Goal: Transaction & Acquisition: Subscribe to service/newsletter

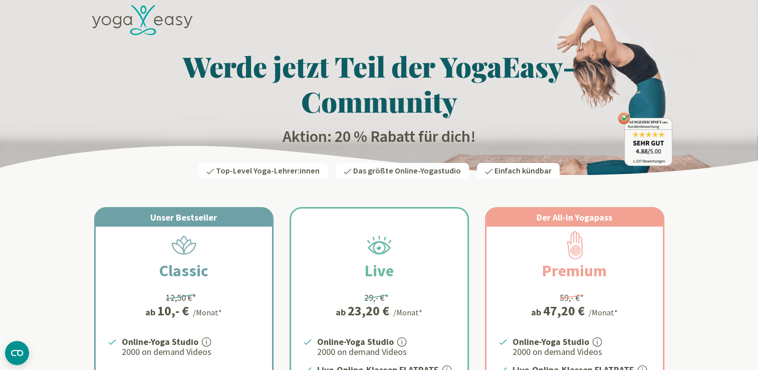
scroll to position [12, 0]
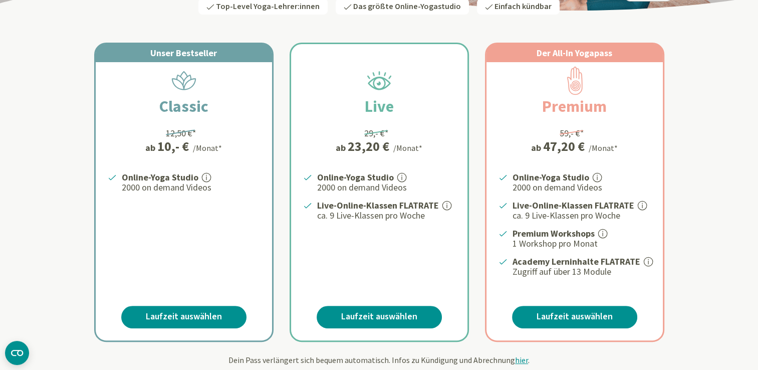
scroll to position [166, 0]
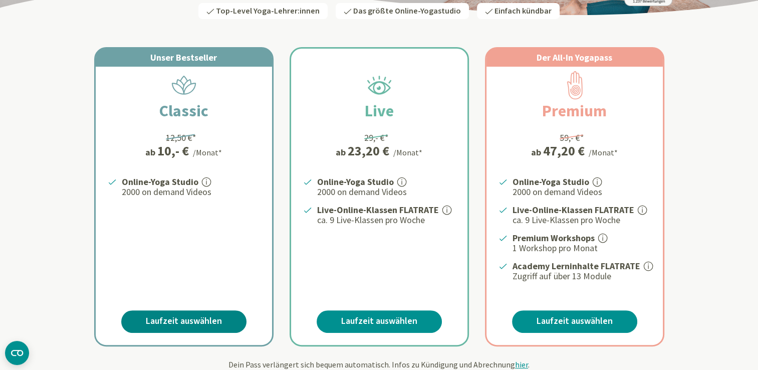
click at [183, 316] on link "Laufzeit auswählen" at bounding box center [183, 321] width 125 height 23
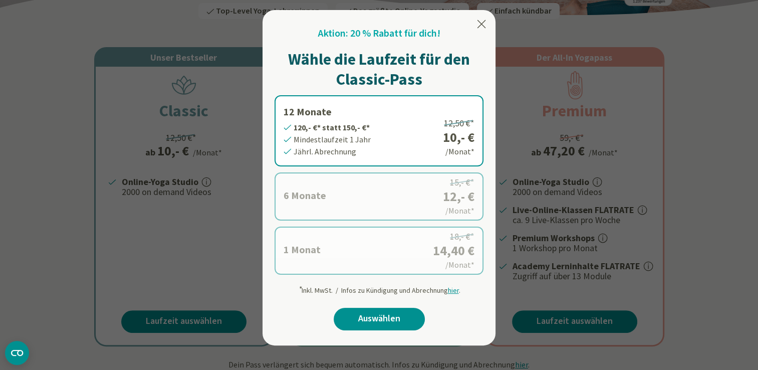
click at [326, 255] on label "1 Monat 14,40 €* statt 18,- €* Mindestlaufzeit 1 Monat Monatl. Abrechnung 18,- …" at bounding box center [378, 250] width 209 height 48
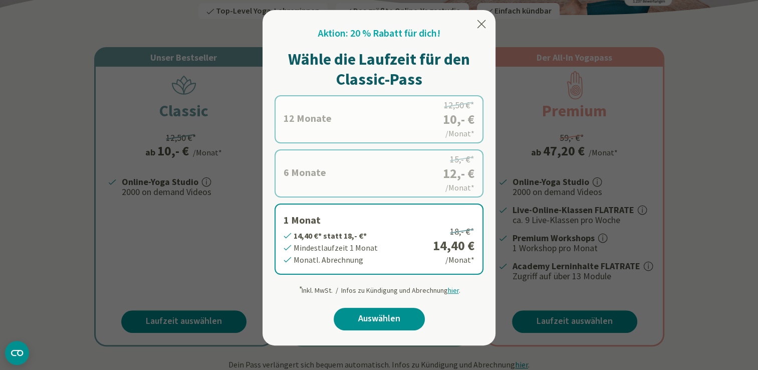
click at [372, 319] on link "Auswählen" at bounding box center [378, 318] width 91 height 23
